Goal: Task Accomplishment & Management: Complete application form

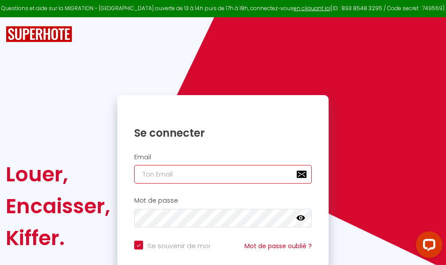
click at [200, 173] on input "email" at bounding box center [222, 174] width 177 height 19
type input "m"
checkbox input "true"
type input "ma"
checkbox input "true"
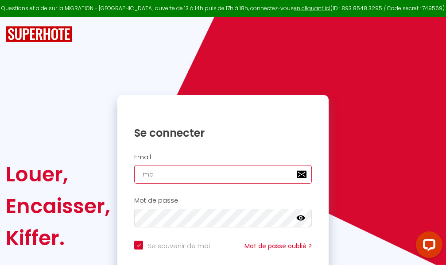
type input "mar"
checkbox input "true"
type input "marc"
checkbox input "true"
type input "marcd"
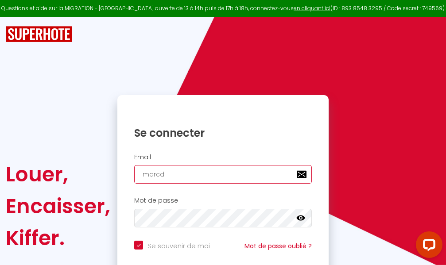
checkbox input "true"
type input "marcdp"
checkbox input "true"
type input "marcdpo"
checkbox input "true"
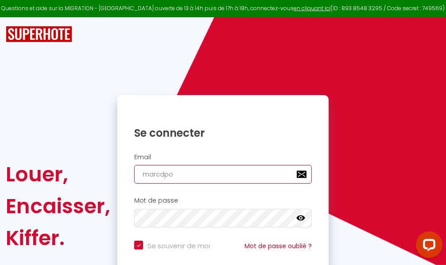
type input "marcdpoz"
checkbox input "true"
type input "marcdpoz."
checkbox input "true"
type input "marcdpoz.l"
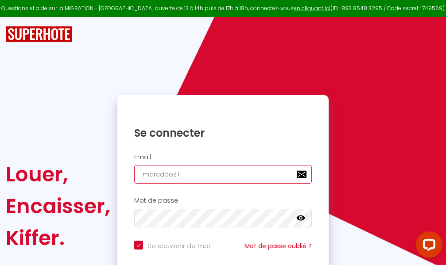
checkbox input "true"
type input "marcdpoz.lo"
checkbox input "true"
type input "marcdpoz.loc"
checkbox input "true"
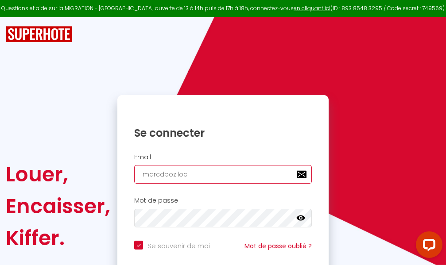
type input "marcdpoz.loca"
checkbox input "true"
type input "marcdpoz.locat"
checkbox input "true"
type input "marcdpoz.locati"
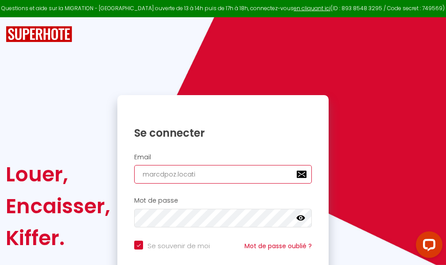
checkbox input "true"
type input "marcdpoz.locatio"
checkbox input "true"
type input "marcdpoz.location"
checkbox input "true"
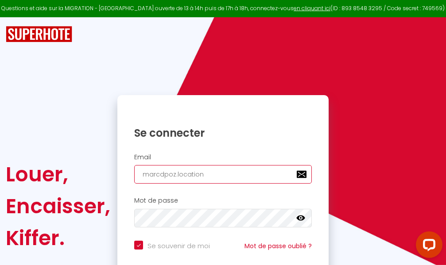
type input "marcdpoz.location@"
checkbox input "true"
type input "marcdpoz.location@g"
checkbox input "true"
type input "marcdpoz.location@gm"
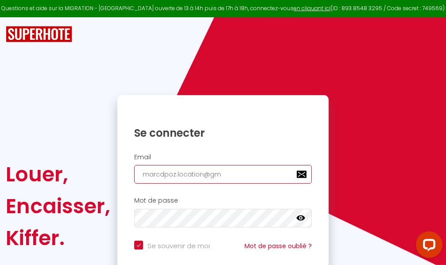
checkbox input "true"
type input "marcdpoz.location@gma"
checkbox input "true"
type input "marcdpoz.location@gmai"
checkbox input "true"
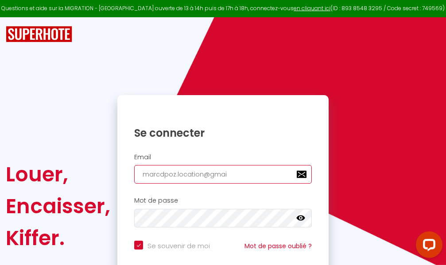
type input "[EMAIL_ADDRESS]"
checkbox input "true"
type input "[EMAIL_ADDRESS]."
checkbox input "true"
type input "marcdpoz.location@gmail.c"
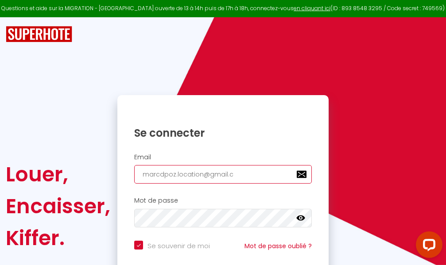
checkbox input "true"
type input "[EMAIL_ADDRESS][DOMAIN_NAME]"
checkbox input "true"
type input "[EMAIL_ADDRESS][DOMAIN_NAME]"
checkbox input "true"
